Goal: Information Seeking & Learning: Check status

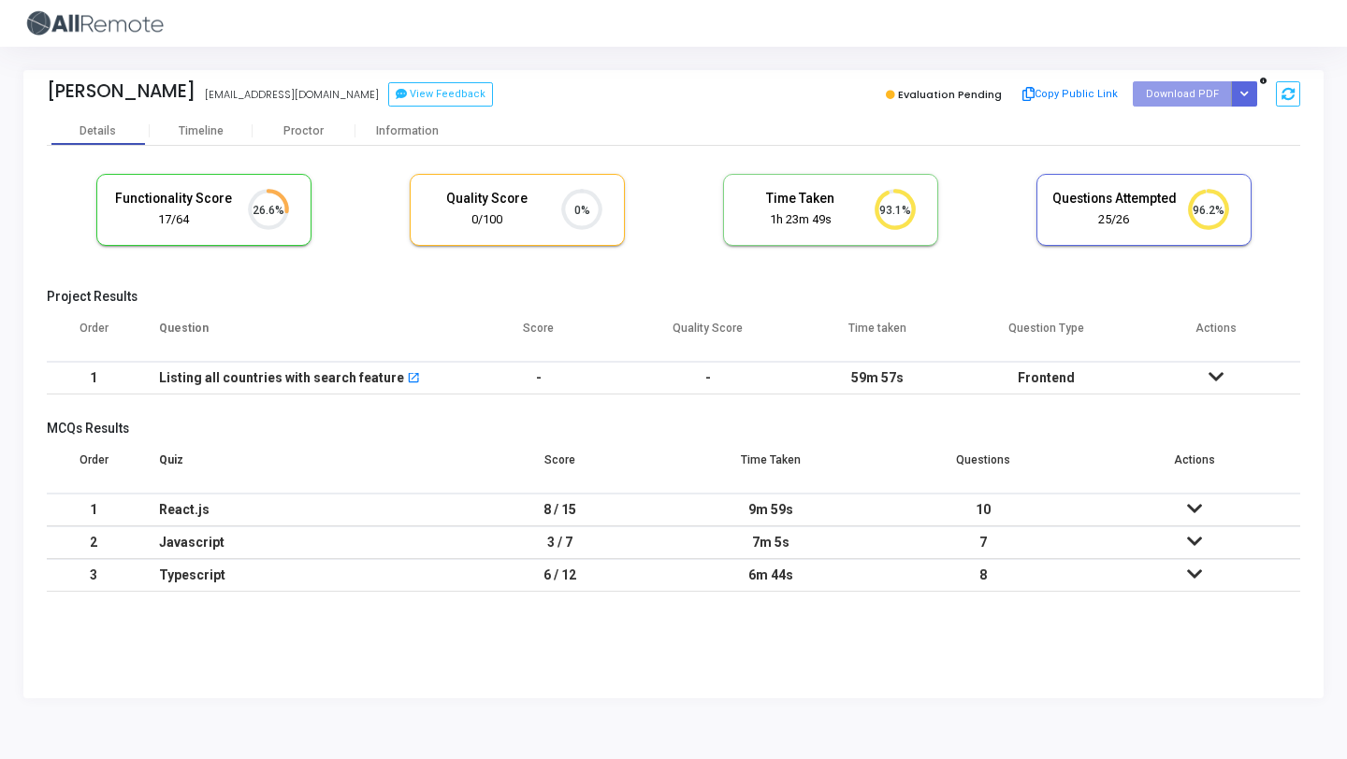
scroll to position [39, 48]
click at [835, 70] on div "Shubham sbbirajdar1@gmail.com View Feedback Evaluation Pending Copy Public Link…" at bounding box center [673, 93] width 1253 height 47
